Goal: Task Accomplishment & Management: Use online tool/utility

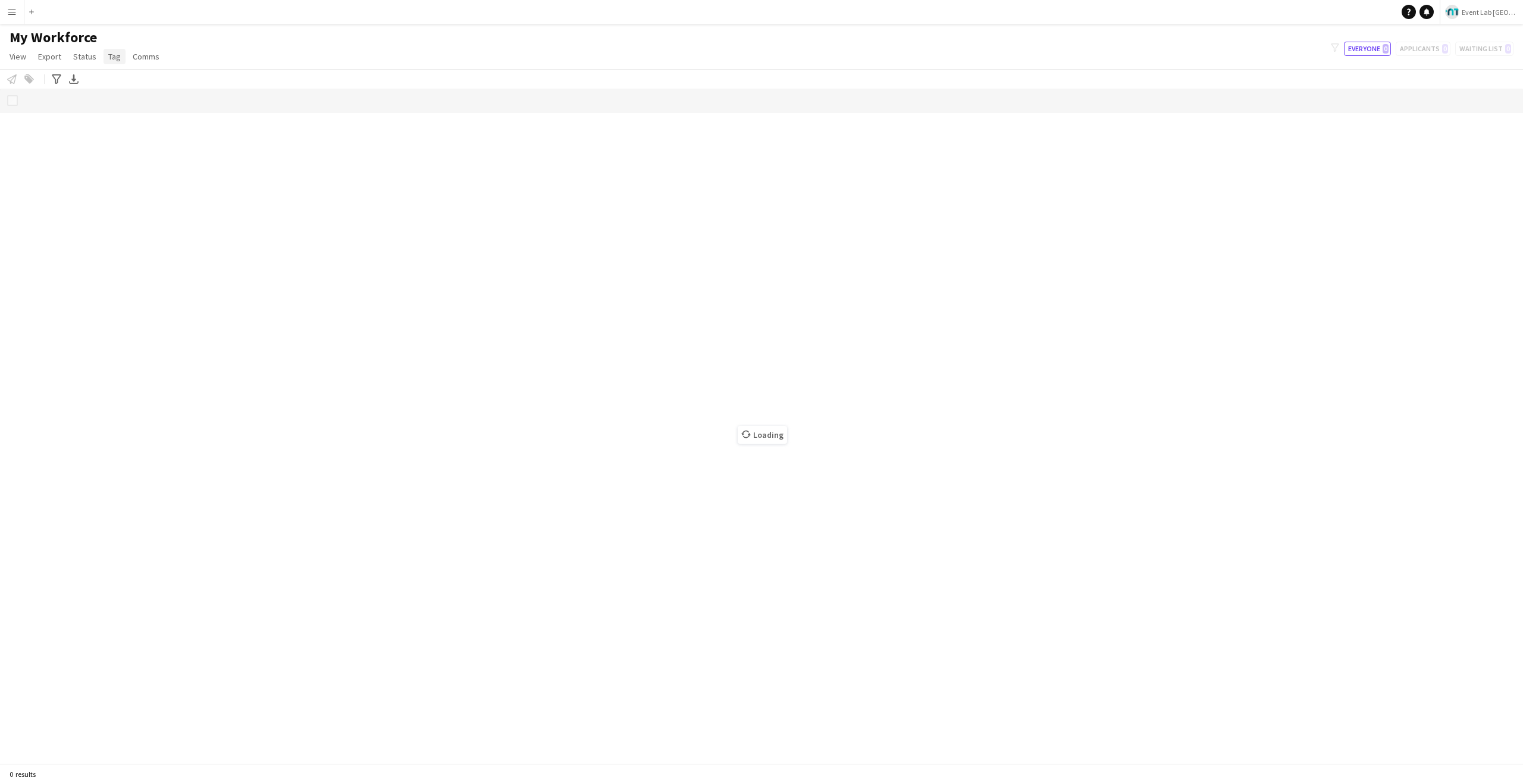
click at [111, 52] on span "Tag" at bounding box center [114, 56] width 13 height 11
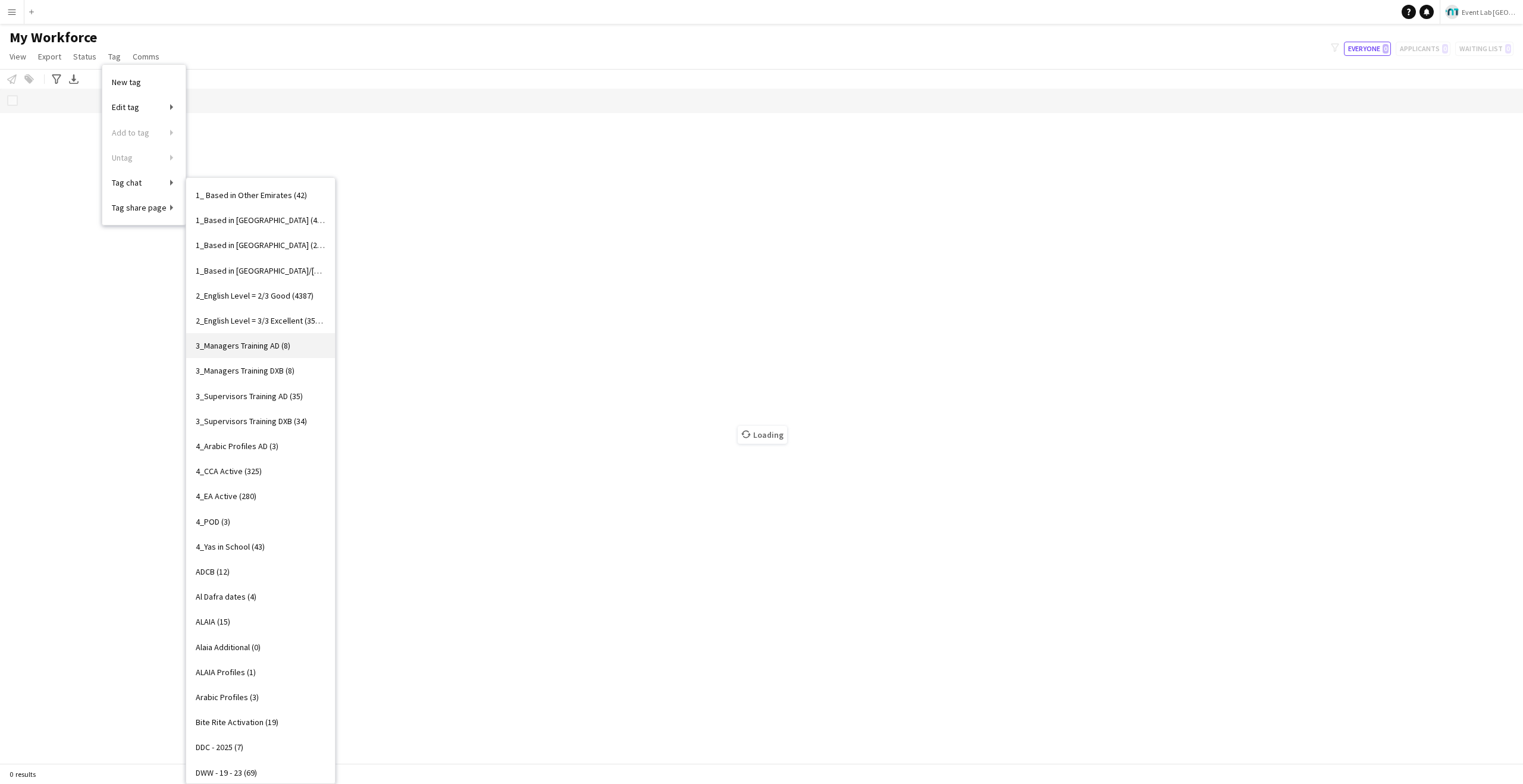
click at [272, 349] on span "3_Managers Training AD (8)" at bounding box center [243, 345] width 94 height 11
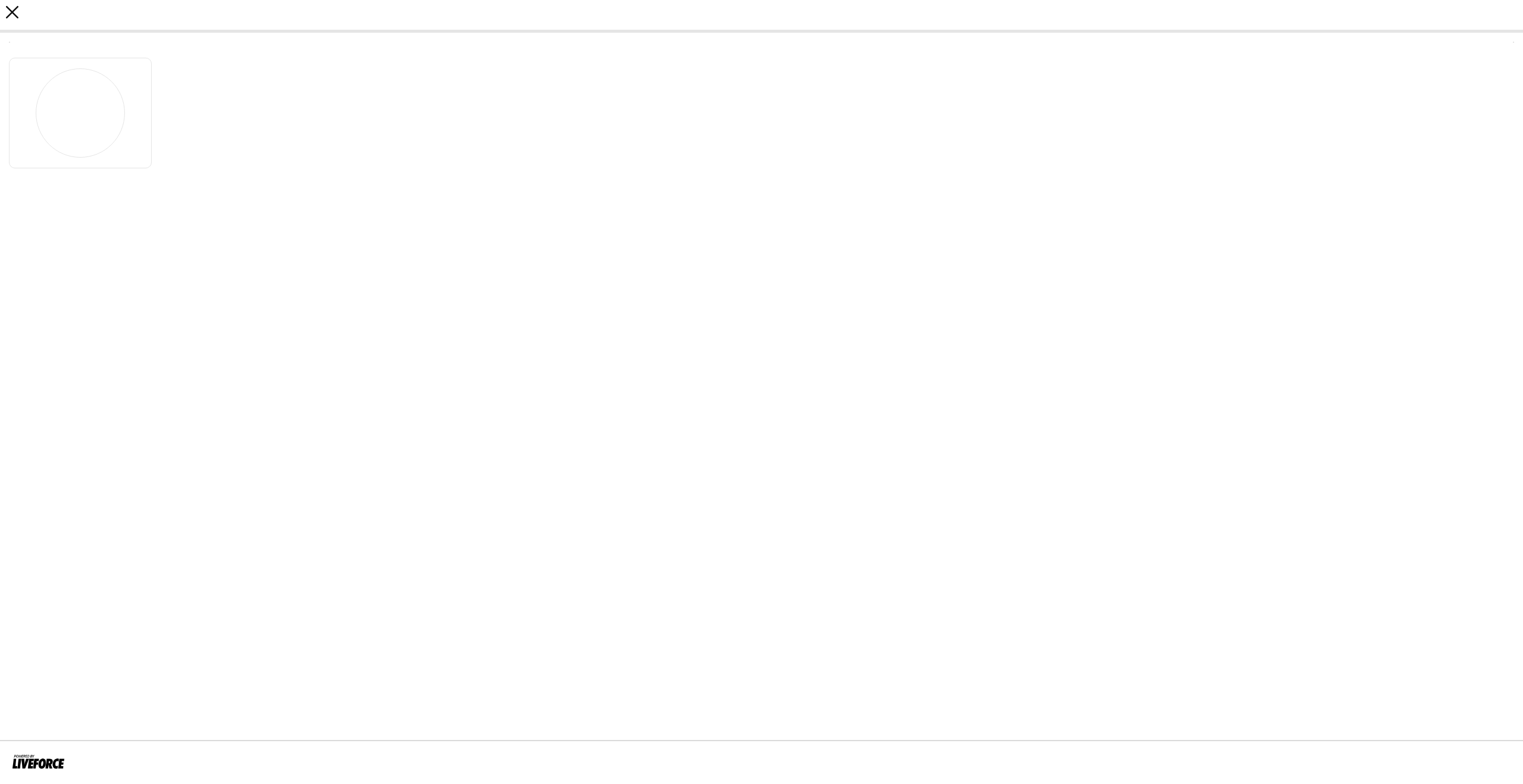
click at [6, 21] on app-icon "close" at bounding box center [12, 15] width 13 height 18
click at [115, 61] on span "Tag" at bounding box center [114, 56] width 13 height 11
click at [321, 24] on main "My Workforce View Views Default view New view Update view Delete view Edit name…" at bounding box center [761, 395] width 1523 height 744
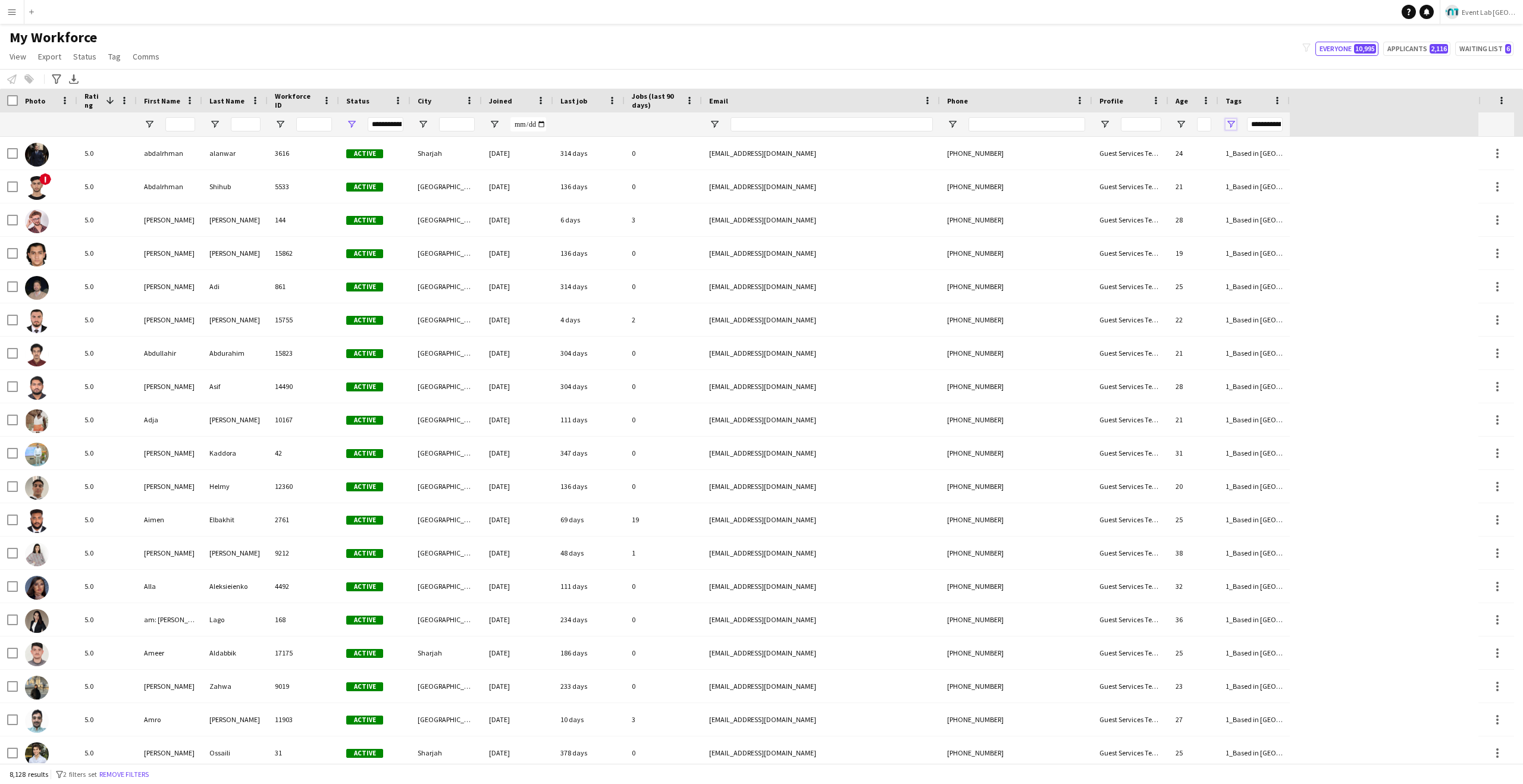
click at [1232, 121] on span "Open Filter Menu" at bounding box center [1231, 124] width 11 height 11
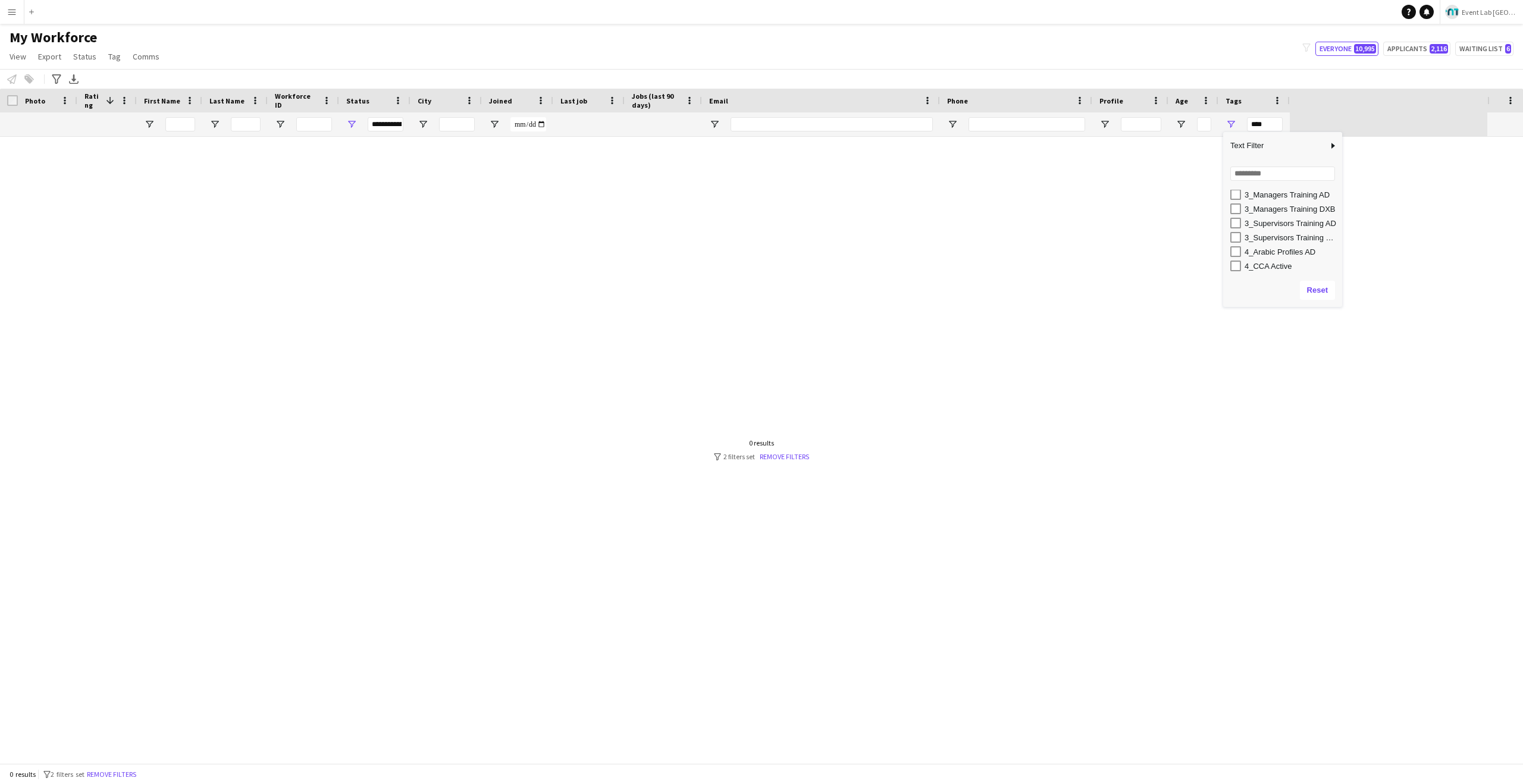
scroll to position [131, 0]
drag, startPoint x: 1341, startPoint y: 305, endPoint x: 1489, endPoint y: 377, distance: 164.6
click at [1475, 358] on div "Column Filter" at bounding box center [1474, 357] width 3 height 3
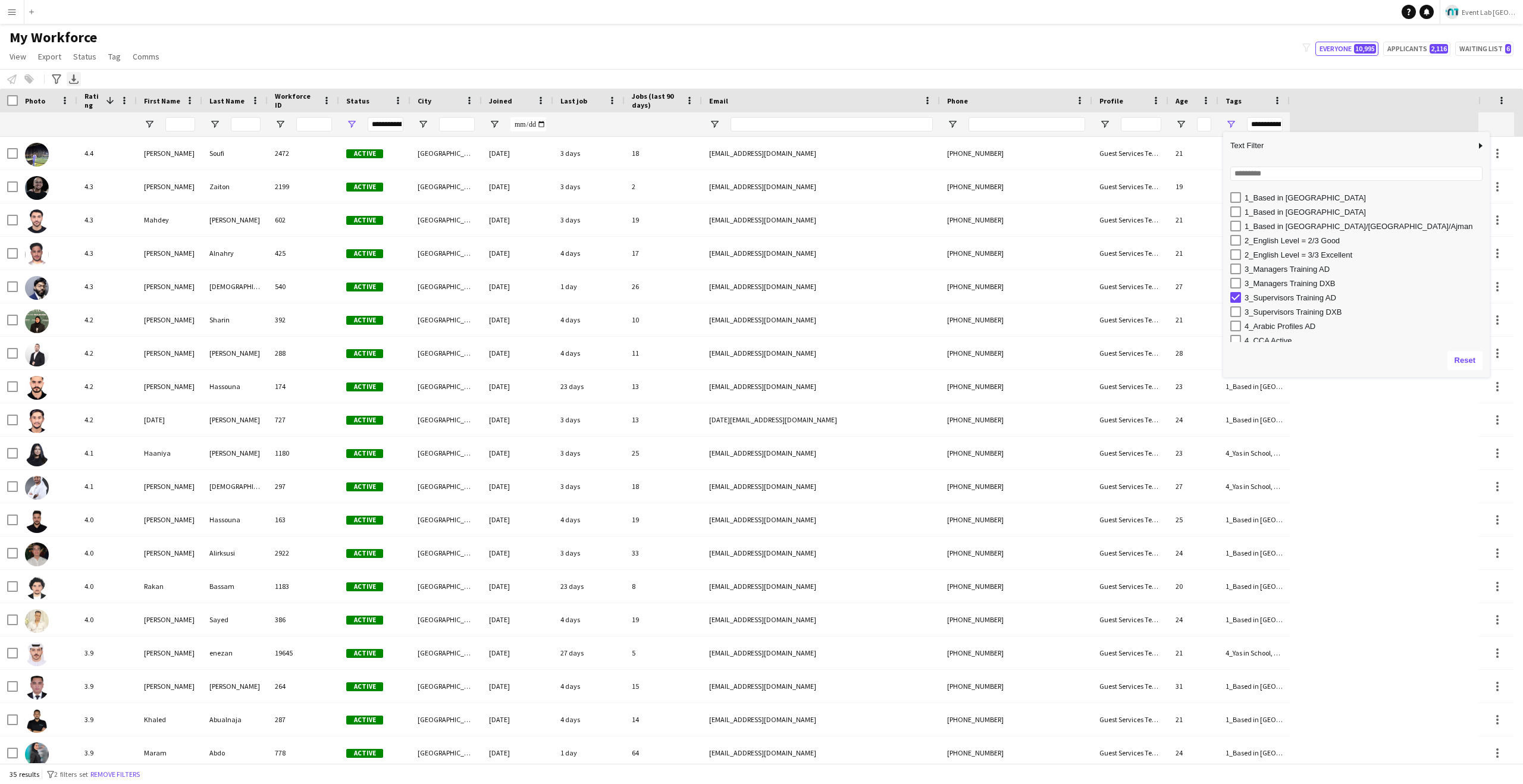
click at [72, 80] on icon "Export XLSX" at bounding box center [74, 79] width 10 height 10
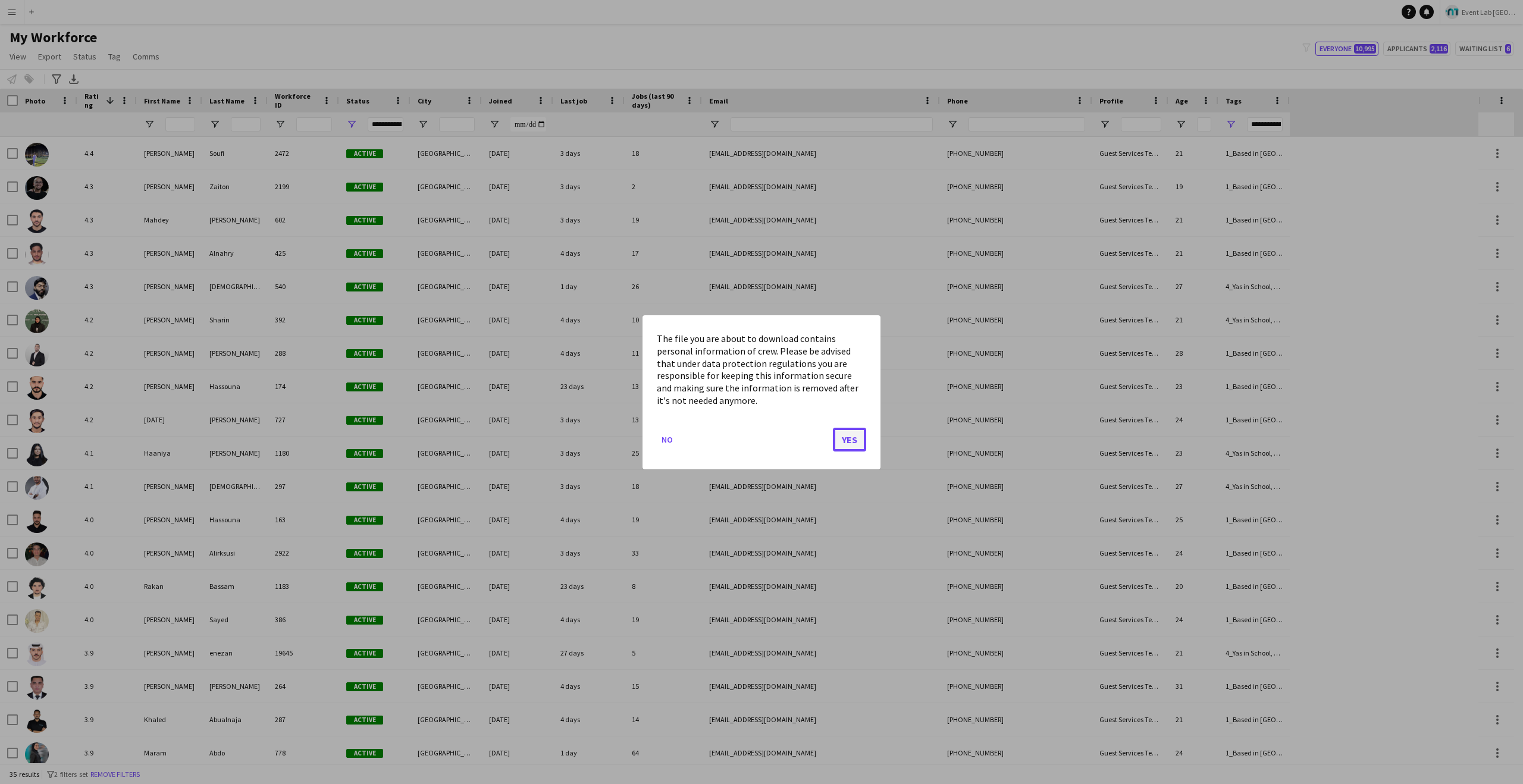
click at [858, 442] on button "Yes" at bounding box center [849, 439] width 33 height 24
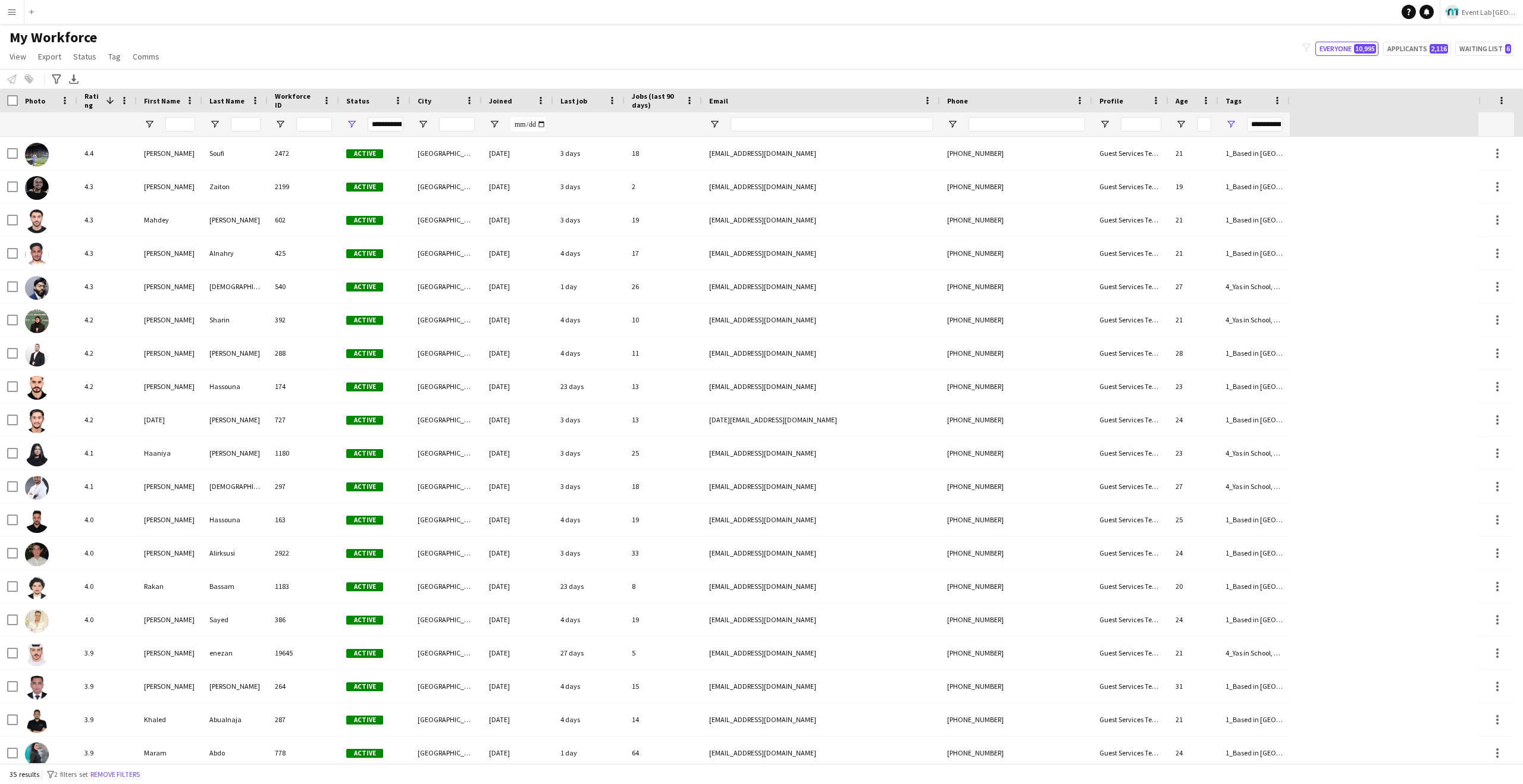
click at [665, 36] on div "My Workforce View Views Default view New view Update view Delete view Edit name…" at bounding box center [761, 49] width 1523 height 41
click at [115, 63] on link "Tag" at bounding box center [114, 56] width 22 height 15
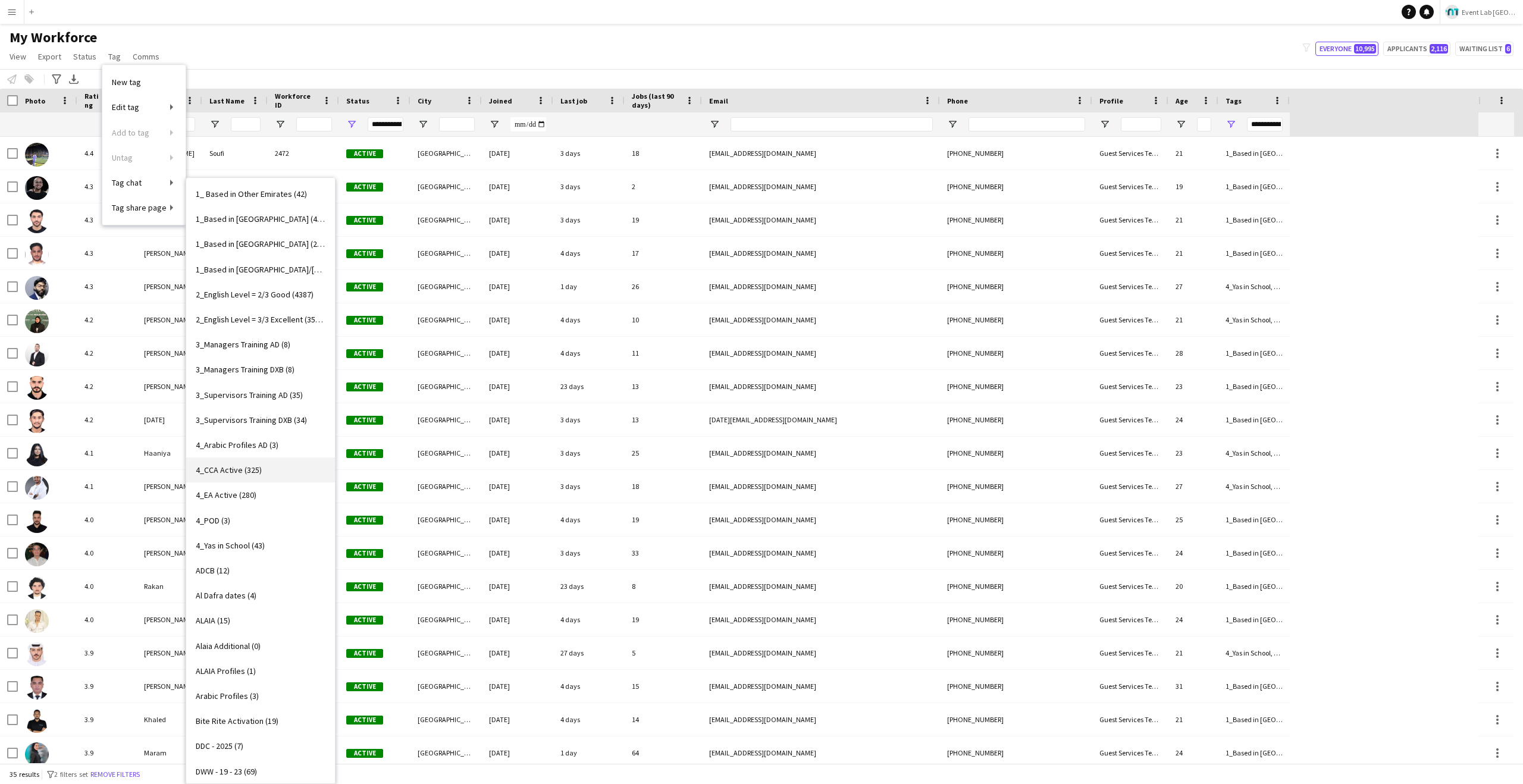
scroll to position [0, 0]
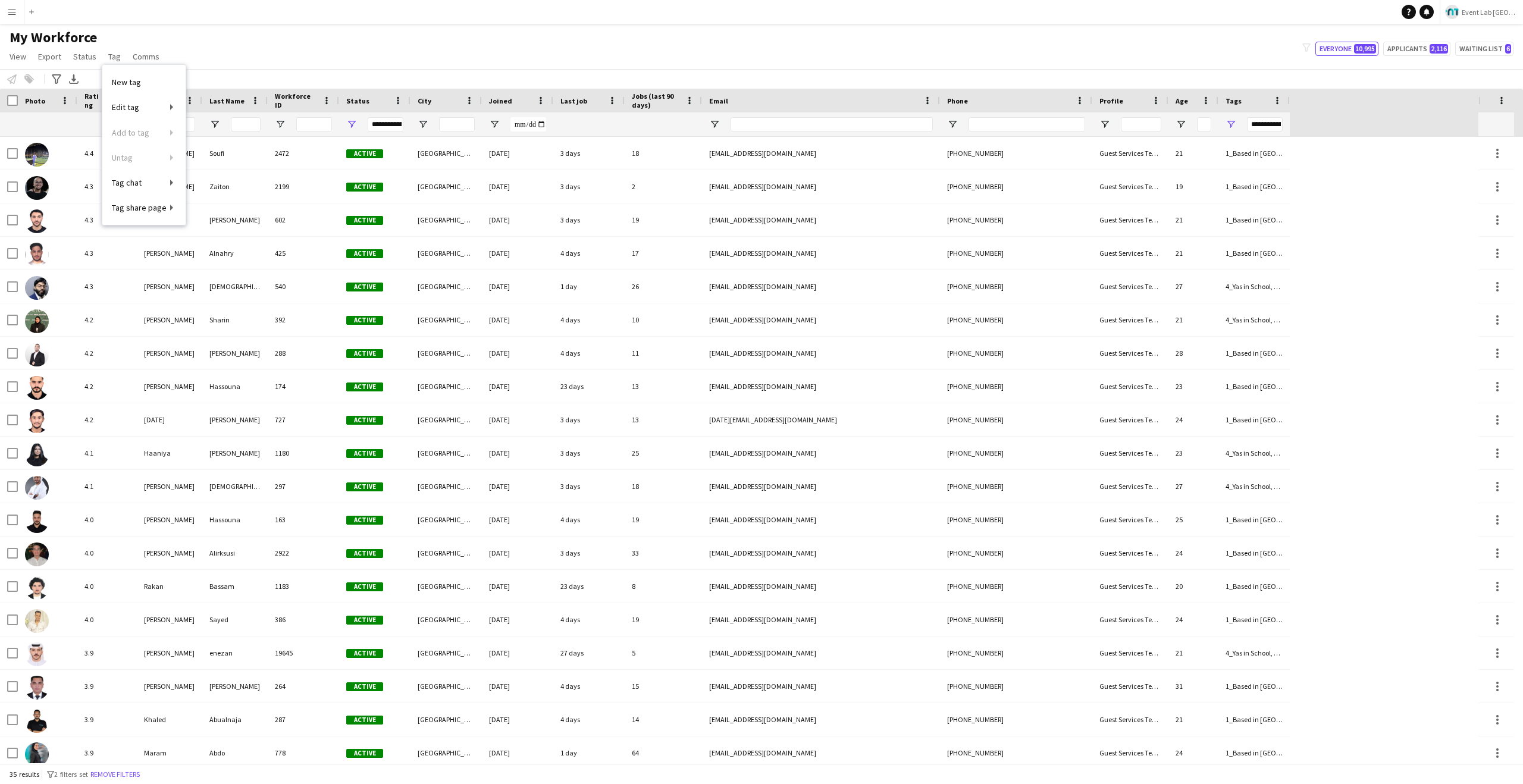
drag, startPoint x: 599, startPoint y: 58, endPoint x: 1128, endPoint y: 75, distance: 529.3
click at [600, 58] on div "My Workforce View Views Default view New view Update view Delete view Edit name…" at bounding box center [761, 49] width 1523 height 41
click at [1232, 124] on span "Open Filter Menu" at bounding box center [1231, 124] width 11 height 11
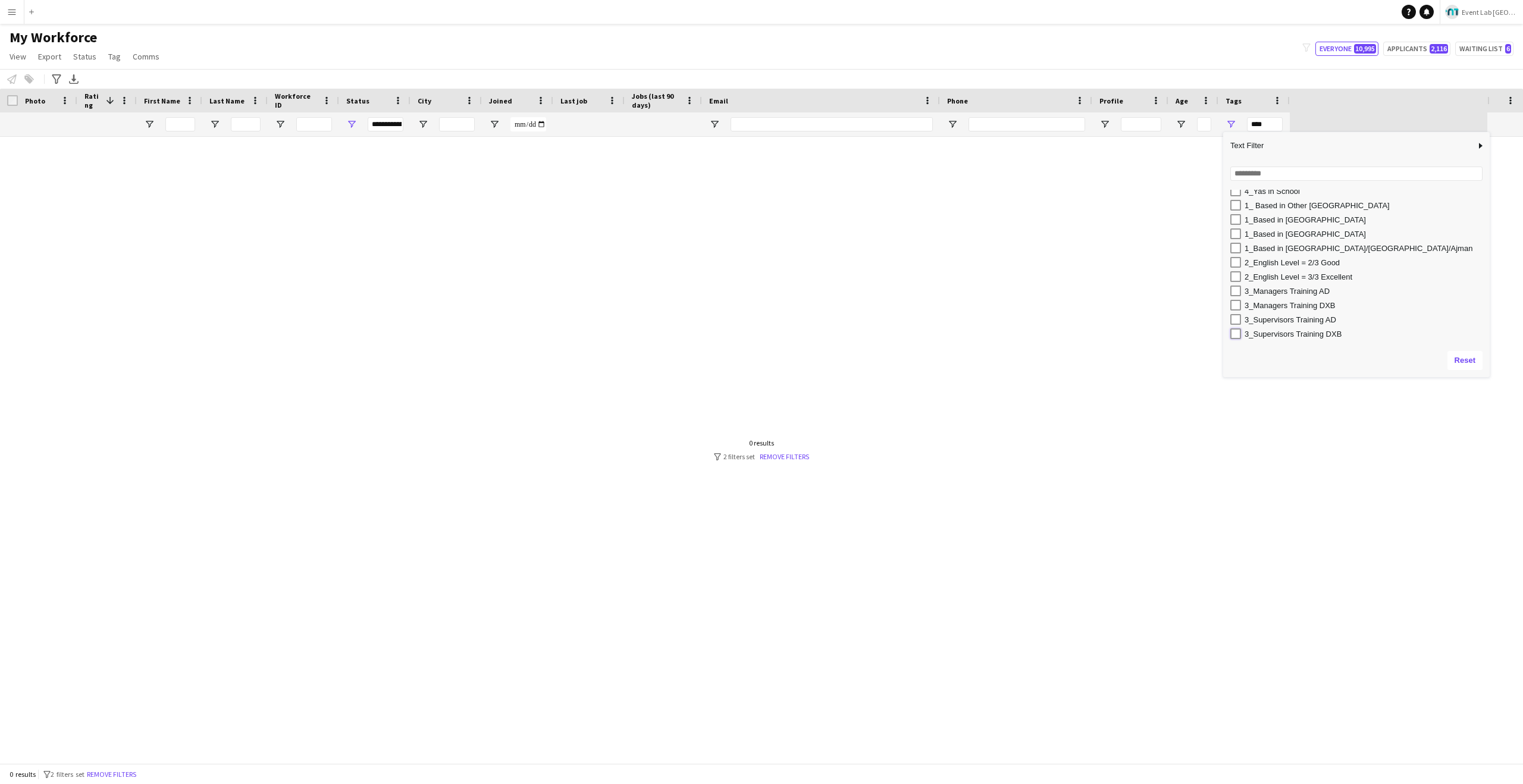
type input "**********"
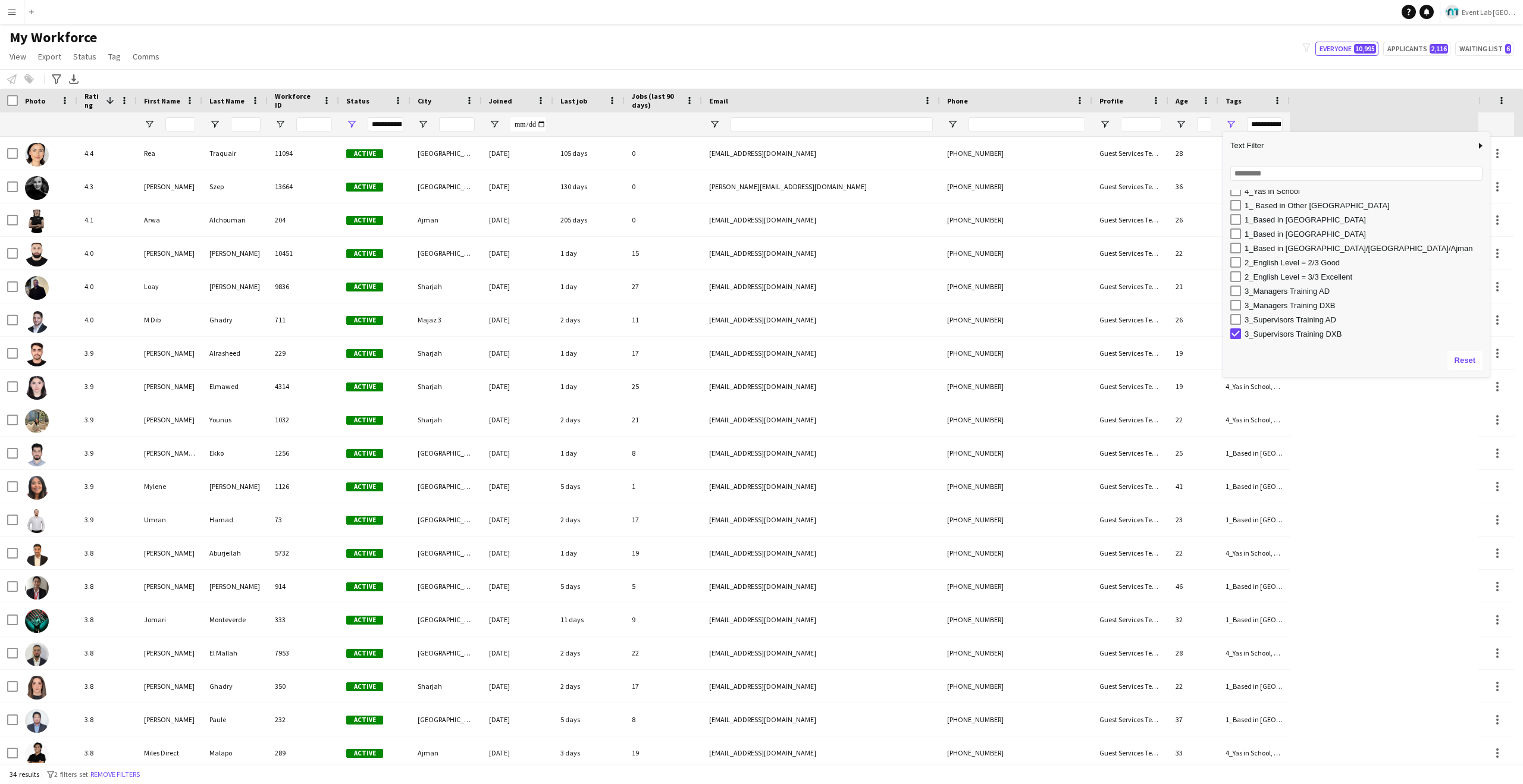
click at [829, 74] on div "Notify workforce Add to tag Select at least one crew to tag him or her. Advance…" at bounding box center [761, 79] width 1523 height 20
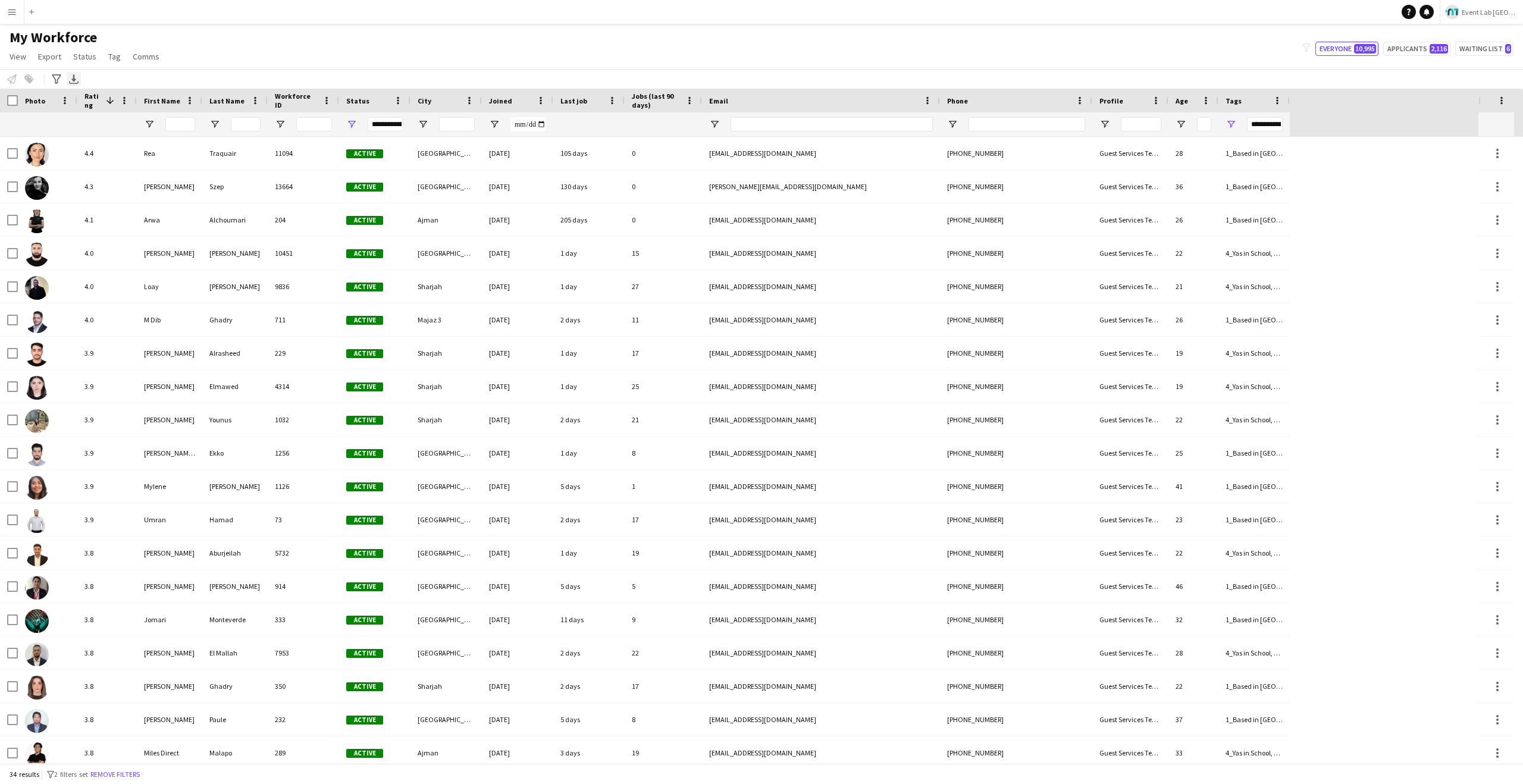
click at [75, 74] on icon "Export XLSX" at bounding box center [74, 79] width 10 height 10
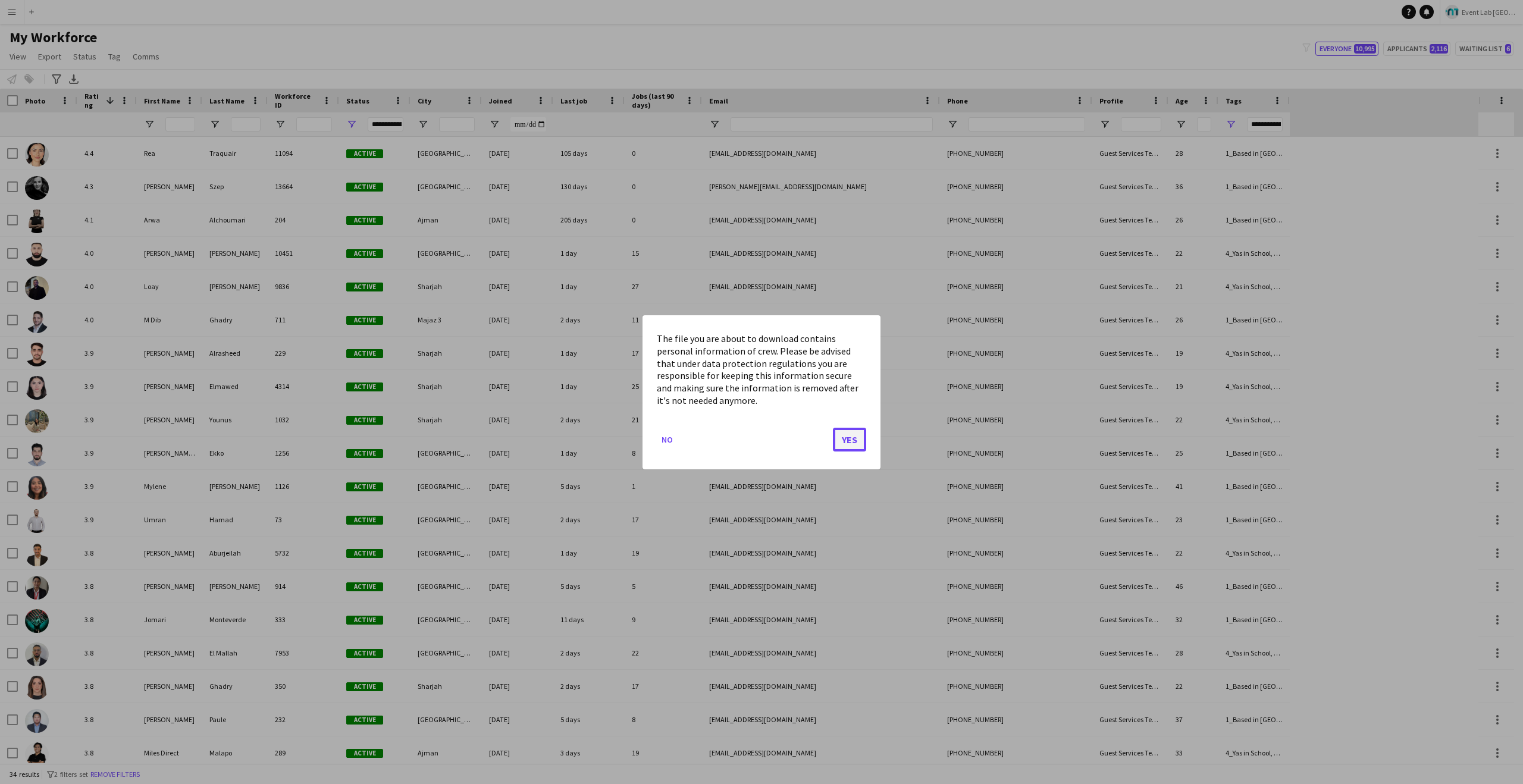
click at [856, 443] on button "Yes" at bounding box center [849, 439] width 33 height 24
